Goal: Information Seeking & Learning: Find specific fact

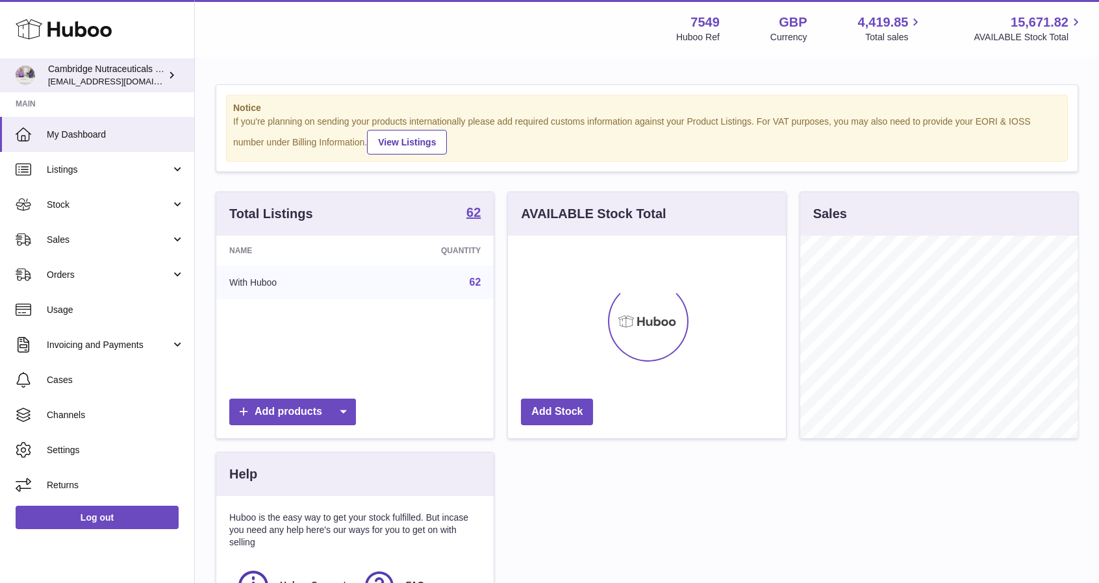
scroll to position [203, 278]
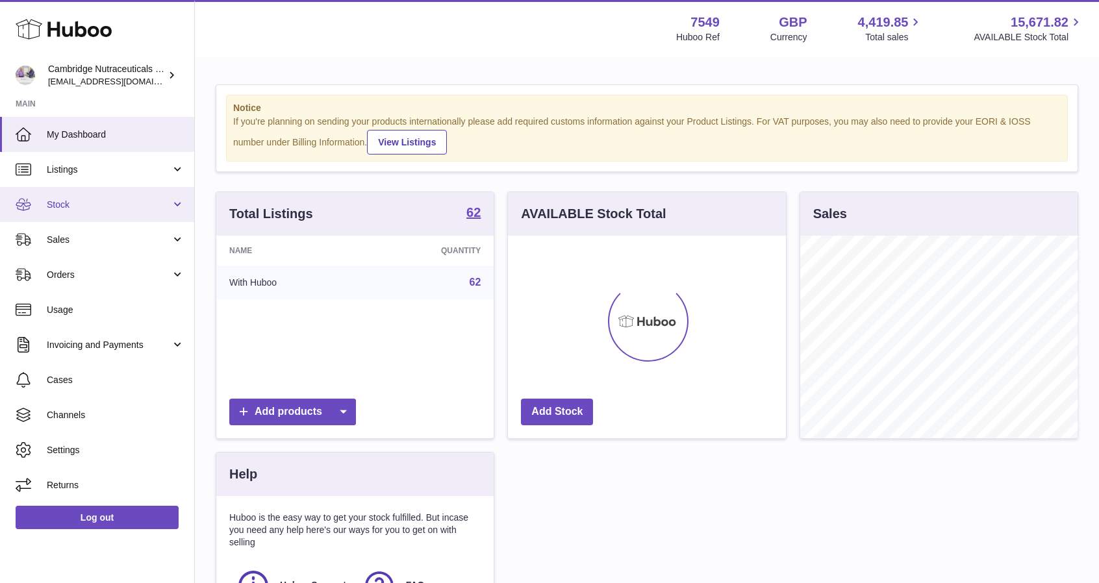
click at [77, 202] on span "Stock" at bounding box center [109, 205] width 124 height 12
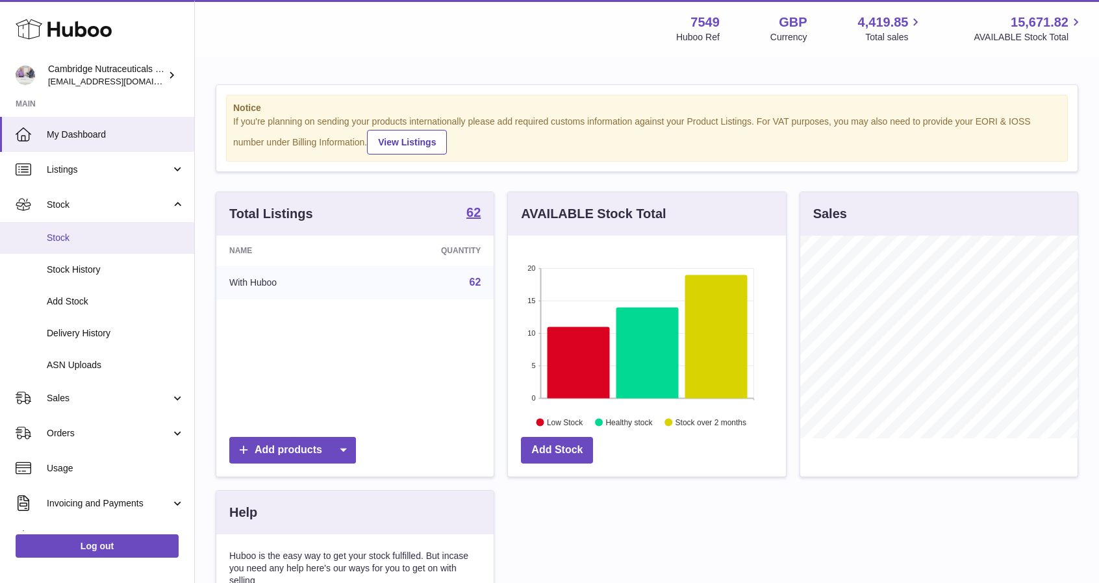
click at [82, 233] on span "Stock" at bounding box center [116, 238] width 138 height 12
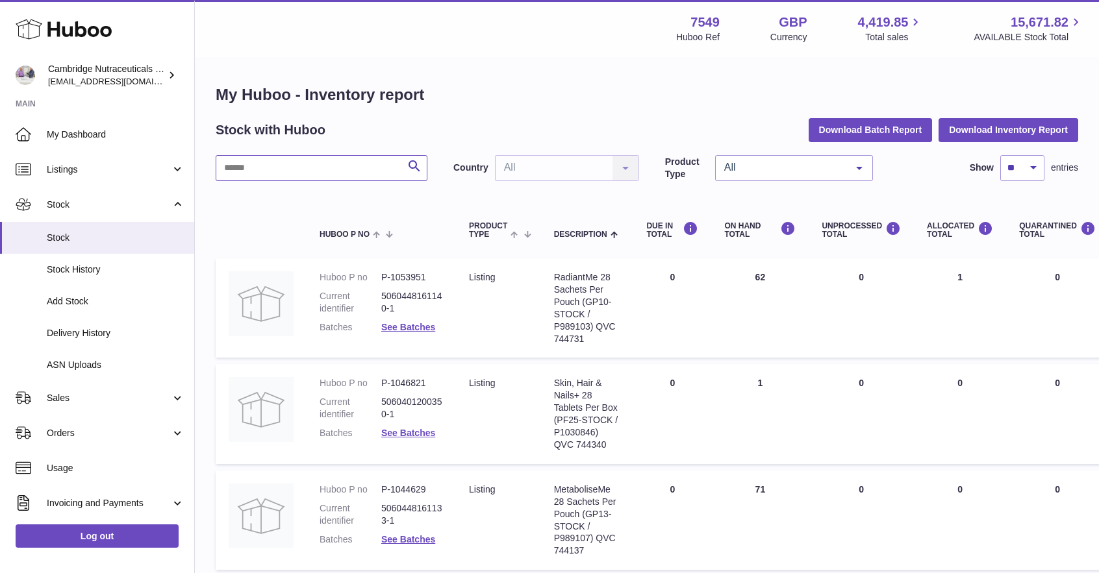
click at [271, 159] on input "text" at bounding box center [322, 168] width 212 height 26
type input "***"
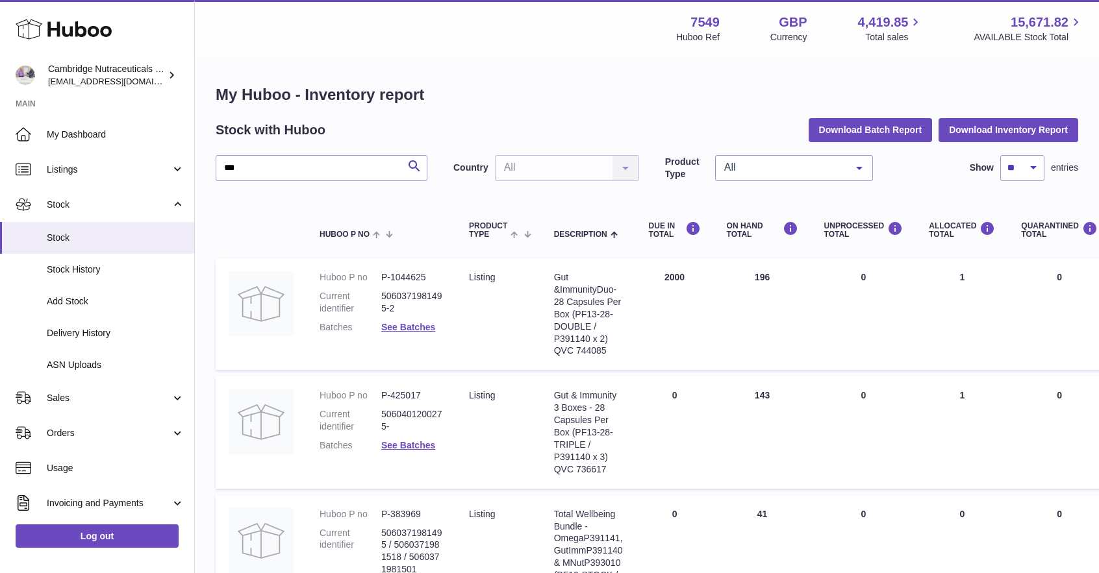
click at [651, 372] on table "Huboo P no Product Type Description DUE IN TOTAL ON HAND Total UNPROCESSED Tota…" at bounding box center [866, 410] width 1300 height 432
drag, startPoint x: 281, startPoint y: 171, endPoint x: 82, endPoint y: 194, distance: 199.5
click at [82, 194] on div "Huboo Cambridge Nutraceuticals Ltd [EMAIL_ADDRESS][DOMAIN_NAME] Main My Dashboa…" at bounding box center [549, 364] width 1099 height 729
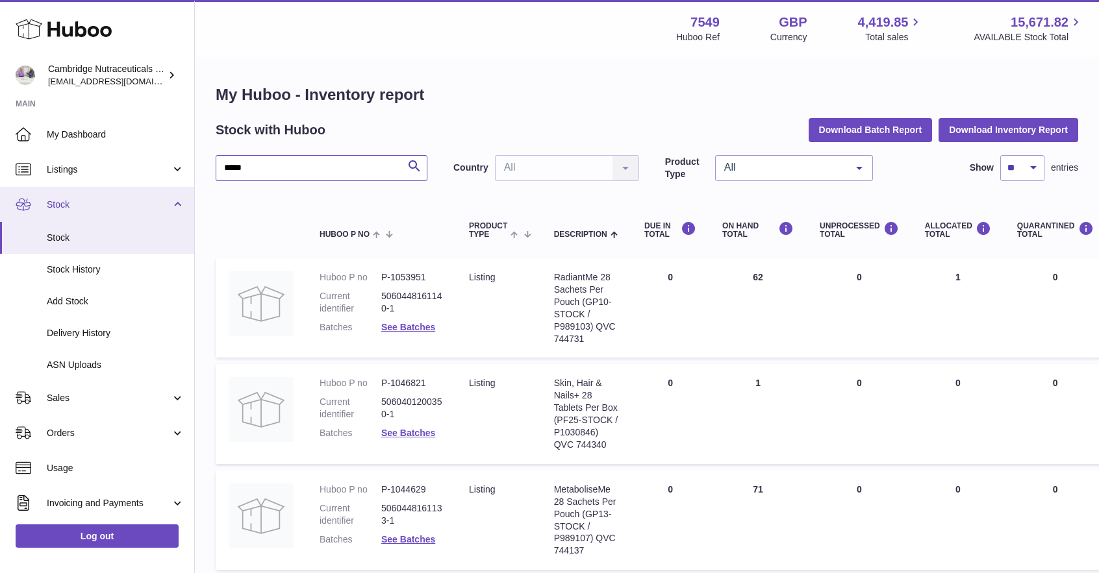
type input "*****"
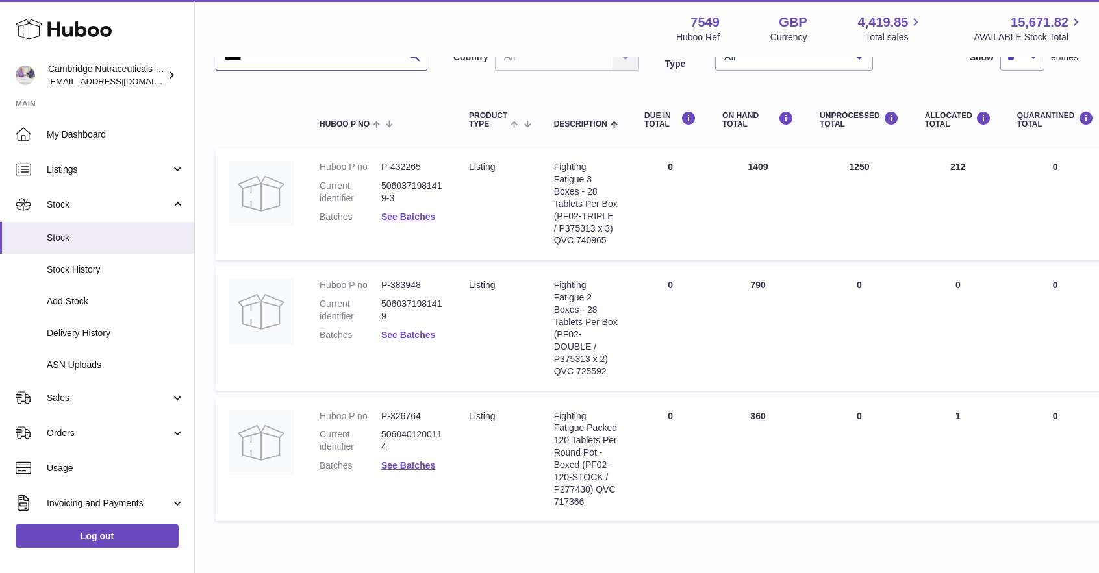
scroll to position [38, 0]
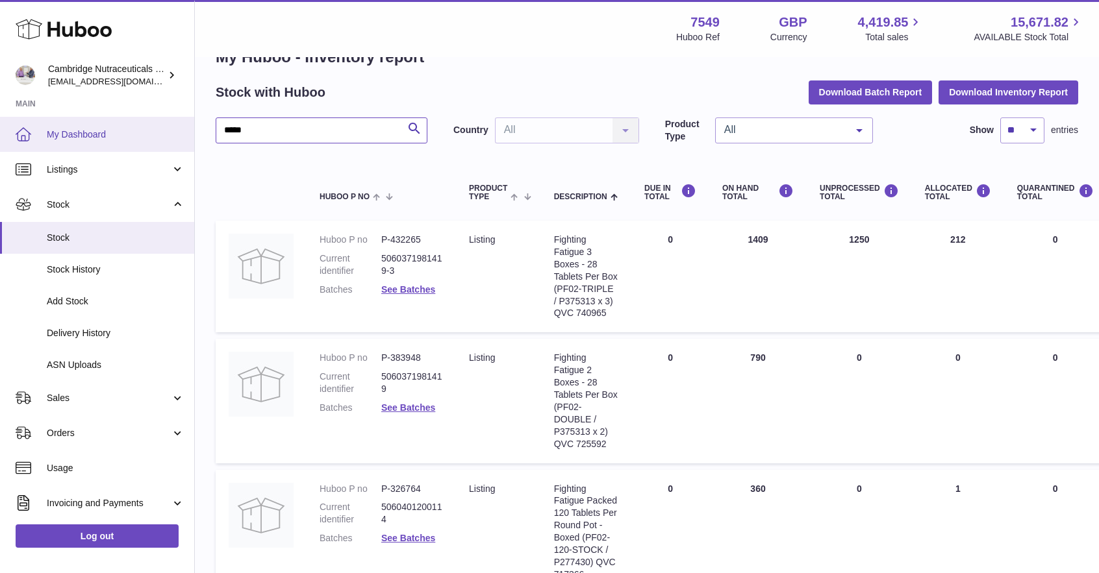
drag, startPoint x: 203, startPoint y: 131, endPoint x: 11, endPoint y: 128, distance: 192.3
click at [21, 134] on div "Huboo Cambridge Nutraceuticals Ltd [EMAIL_ADDRESS][DOMAIN_NAME] Main My Dashboa…" at bounding box center [549, 332] width 1099 height 740
